Goal: Communication & Community: Answer question/provide support

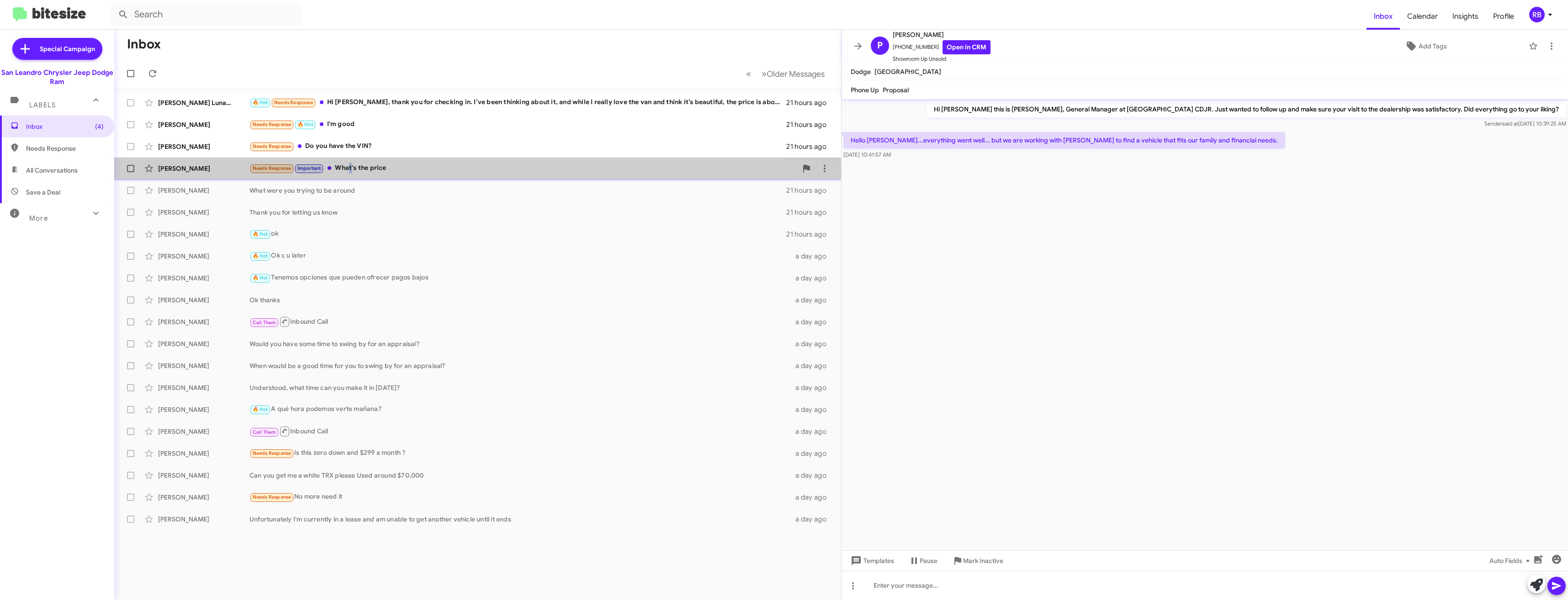
click at [350, 171] on div "Needs Response Important What's the price" at bounding box center [523, 167] width 548 height 11
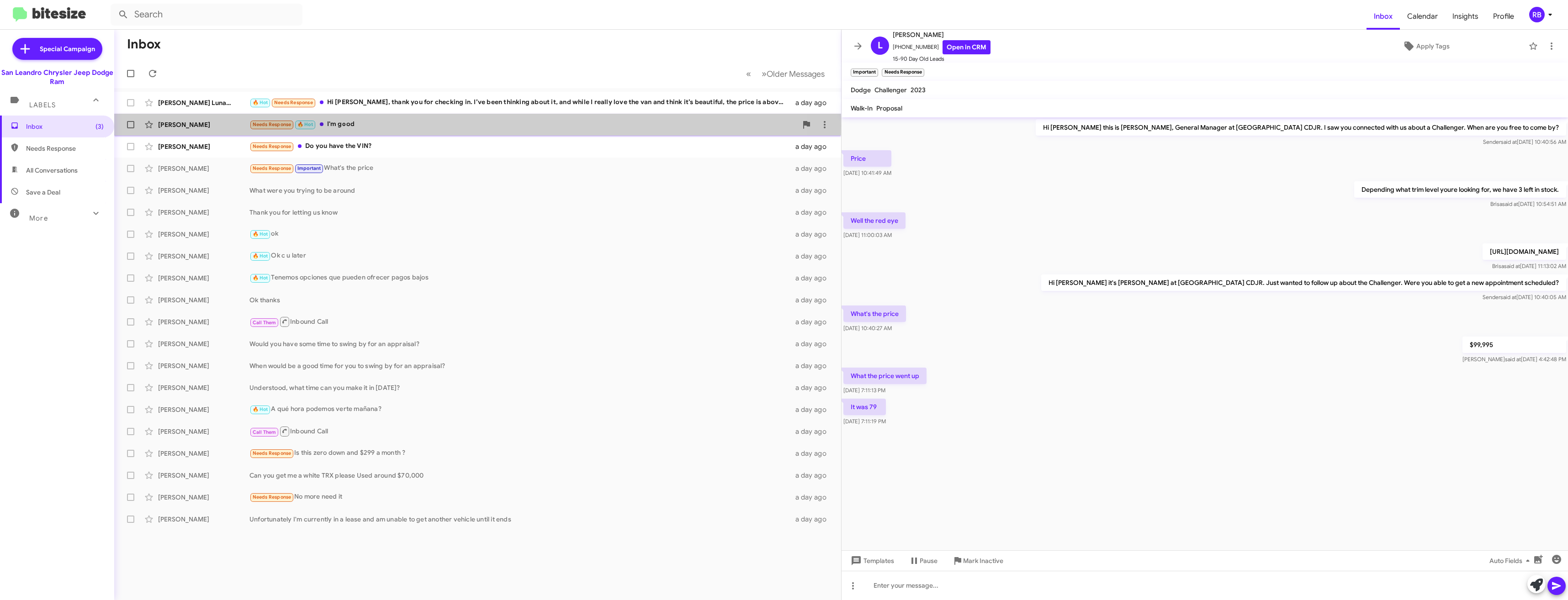
click at [359, 126] on div "Needs Response 🔥 Hot I'm good" at bounding box center [523, 125] width 548 height 11
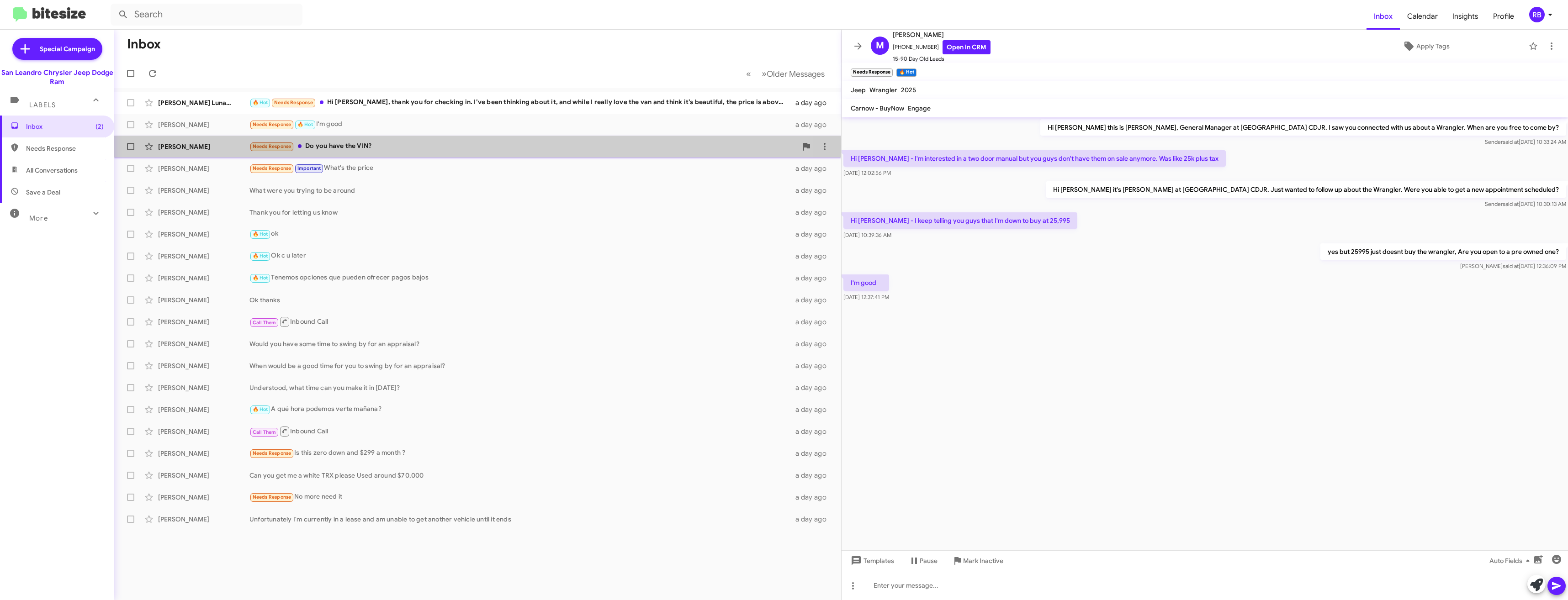
click at [363, 147] on div "Needs Response Do you have the VIN?" at bounding box center [523, 147] width 548 height 11
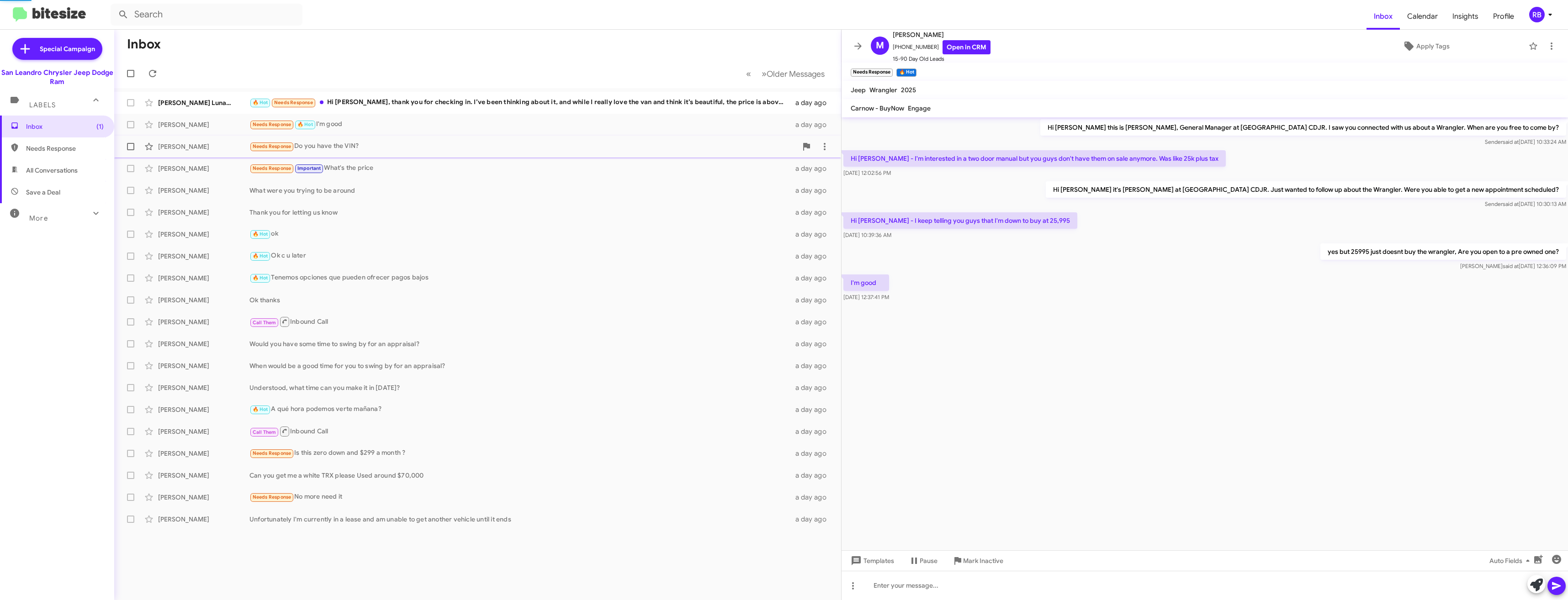
scroll to position [61, 0]
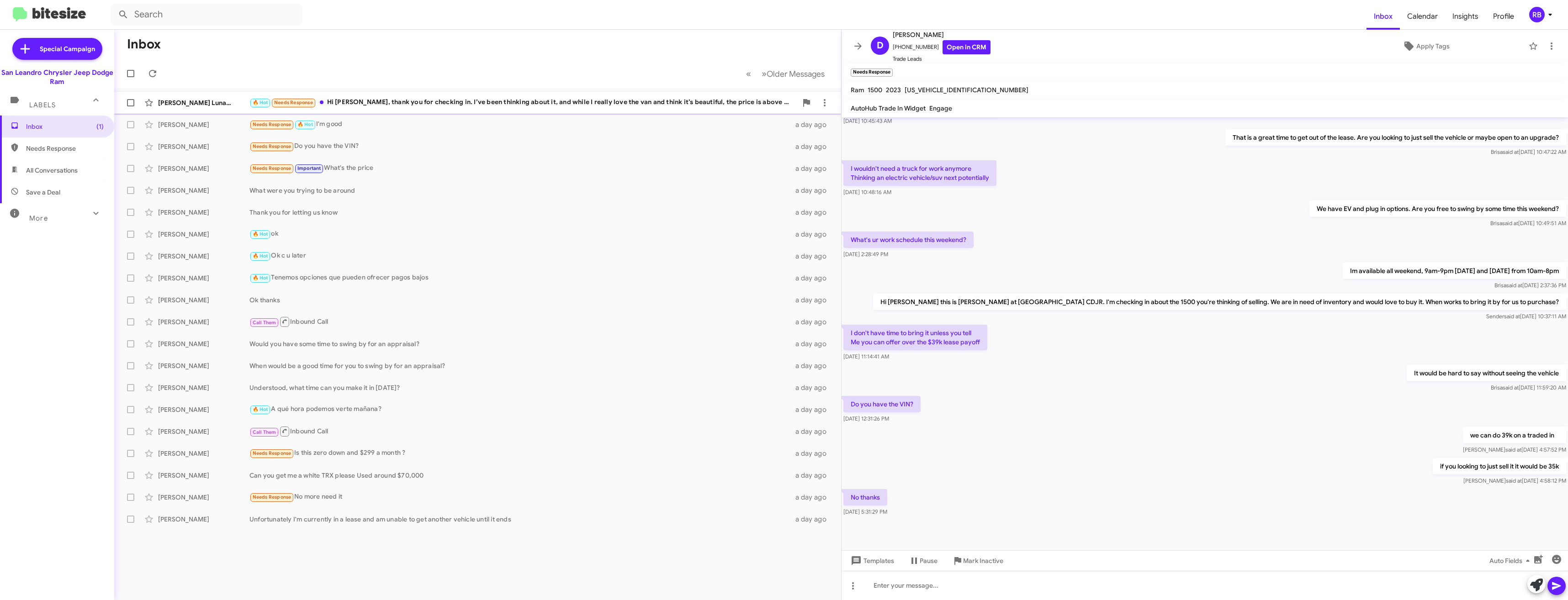
click at [381, 96] on div "[PERSON_NAME] Lunamonetesori 🔥 Hot Needs Response Hi [PERSON_NAME], thank you f…" at bounding box center [478, 103] width 712 height 18
